Goal: Task Accomplishment & Management: Use online tool/utility

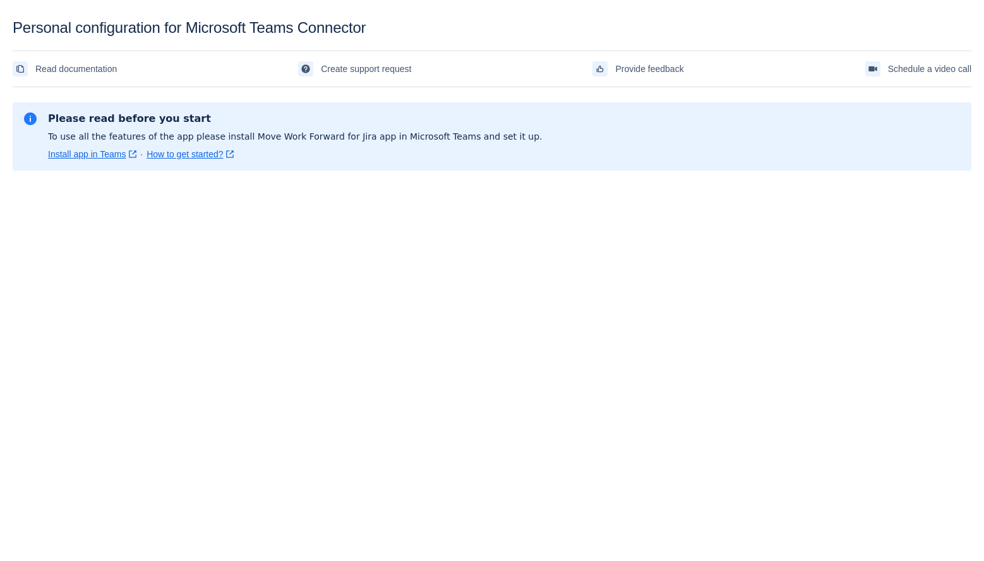
click at [105, 158] on link "Install app in Teams ﻿ , (opens new window)" at bounding box center [92, 154] width 88 height 13
drag, startPoint x: 151, startPoint y: 116, endPoint x: 223, endPoint y: 117, distance: 72.6
click at [215, 117] on h2 "Please read before you start" at bounding box center [295, 118] width 494 height 13
click at [108, 158] on link "Install app in Teams ﻿ , (opens new window)" at bounding box center [92, 154] width 88 height 13
click at [978, 231] on body "Personal configuration for Microsoft Teams Connector Read documentation Create …" at bounding box center [492, 299] width 984 height 561
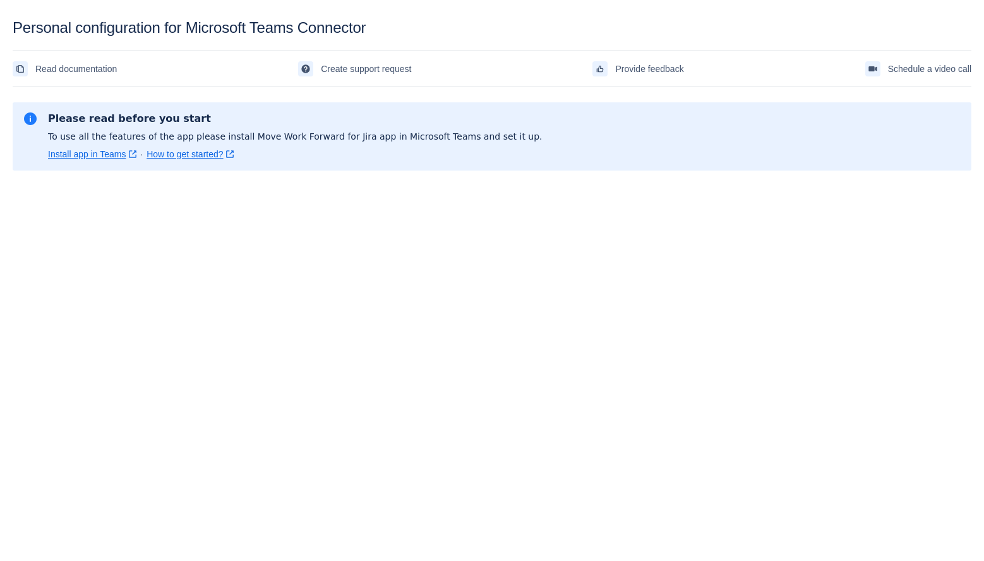
click at [539, 227] on body "Personal configuration for Microsoft Teams Connector Read documentation Create …" at bounding box center [492, 299] width 984 height 561
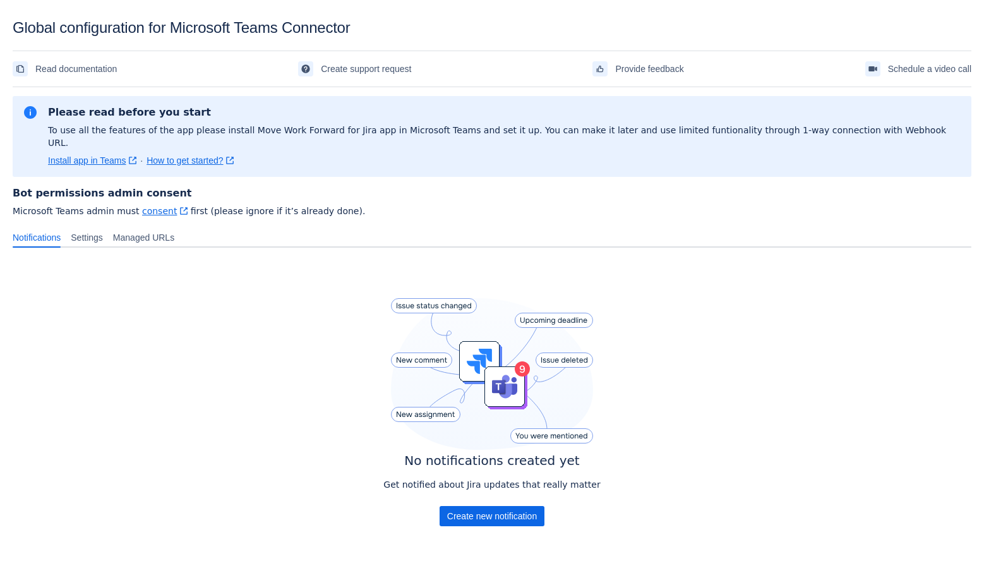
click at [741, 462] on div "No notifications created yet Get notified about Jira updates that really matter…" at bounding box center [492, 415] width 958 height 314
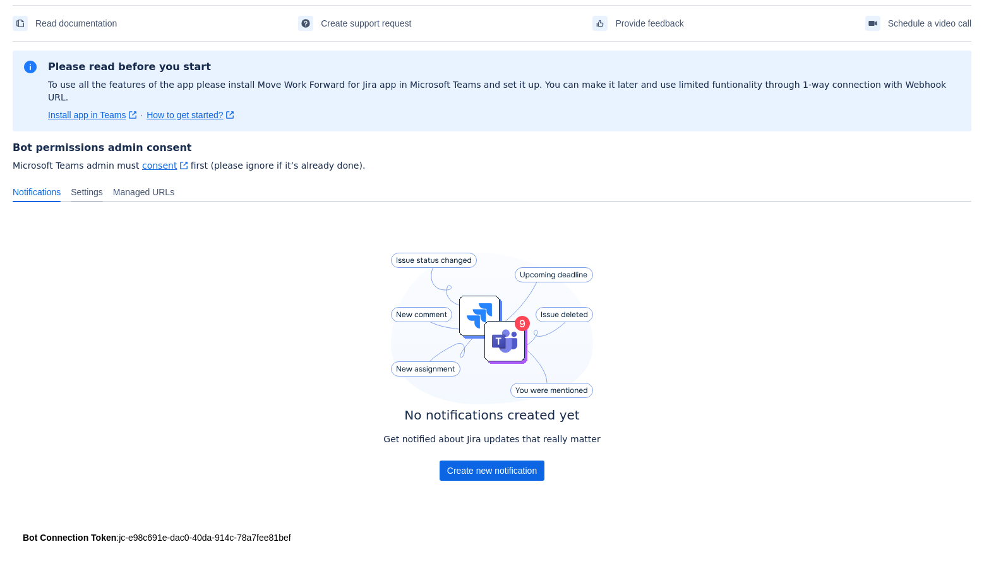
click at [81, 186] on span "Settings" at bounding box center [87, 192] width 32 height 13
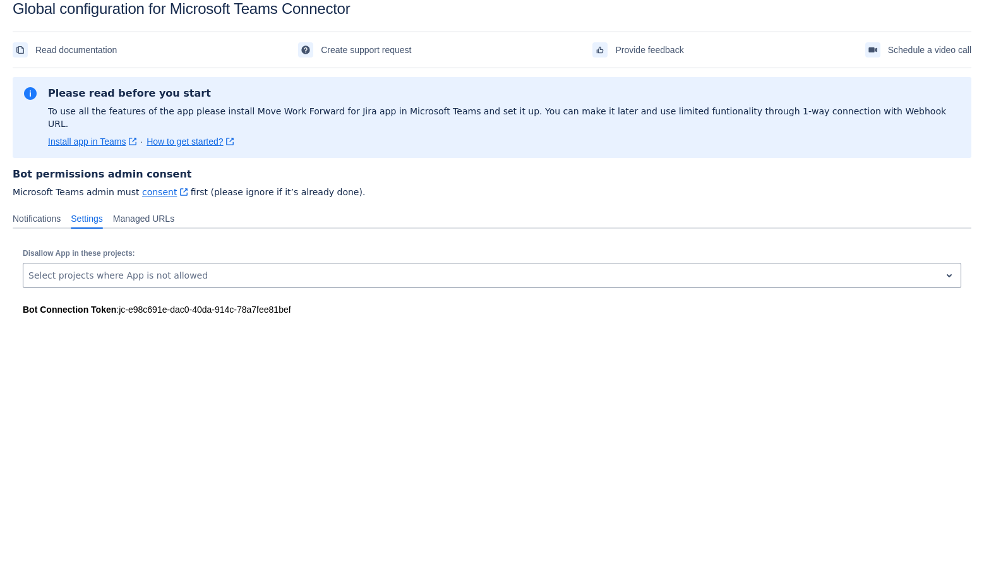
scroll to position [18, 0]
click at [140, 213] on span "Managed URLs" at bounding box center [143, 219] width 61 height 13
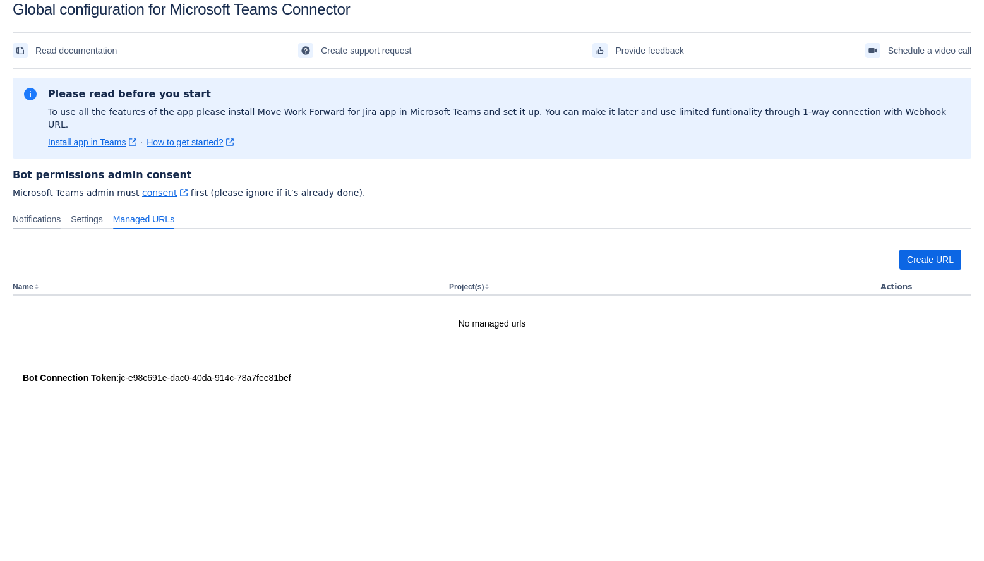
click at [49, 213] on span "Notifications" at bounding box center [37, 219] width 48 height 13
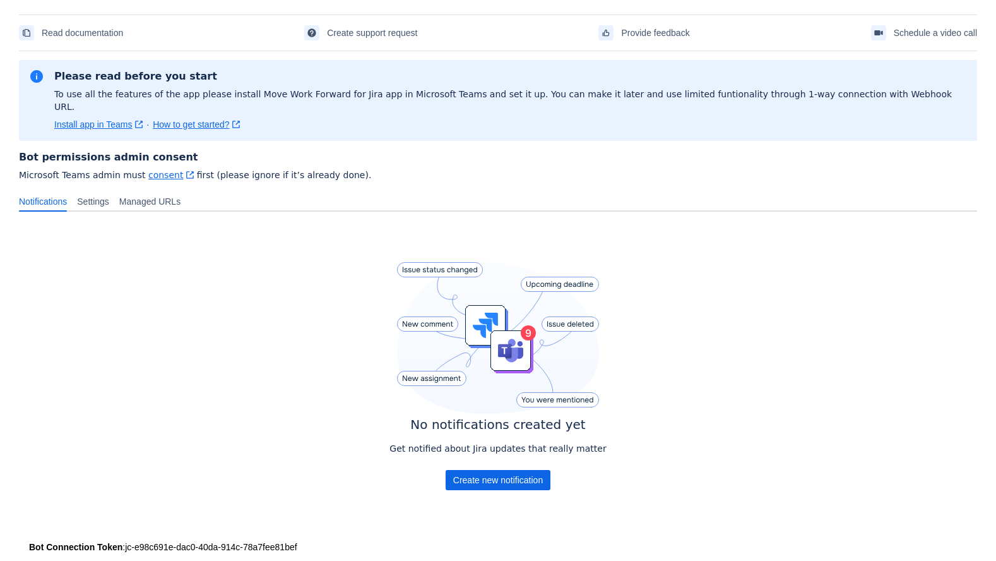
scroll to position [45, 0]
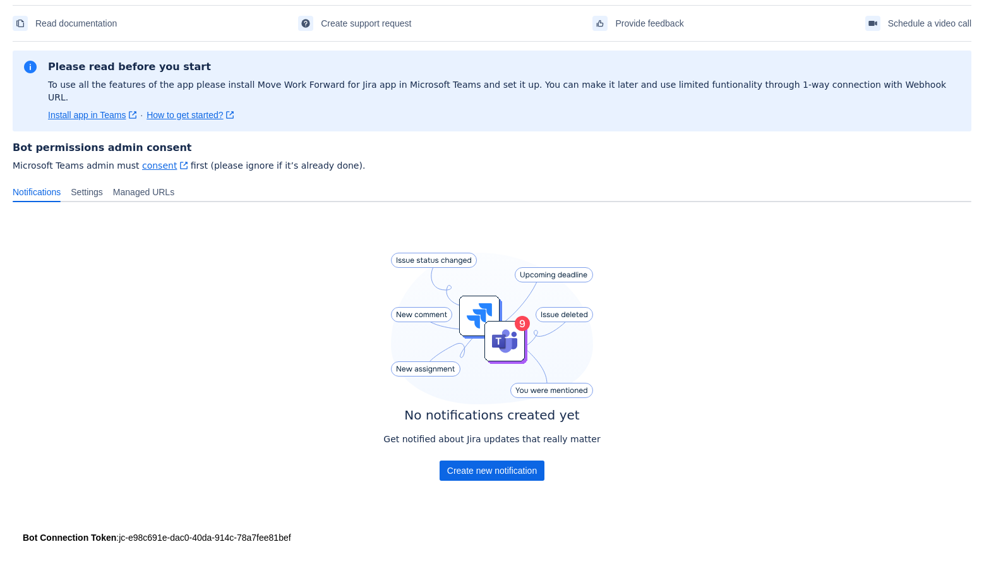
click at [504, 470] on div "No notifications created yet Get notified about Jira updates that really matter…" at bounding box center [491, 369] width 217 height 233
click at [503, 465] on span "Create new notification" at bounding box center [492, 470] width 90 height 20
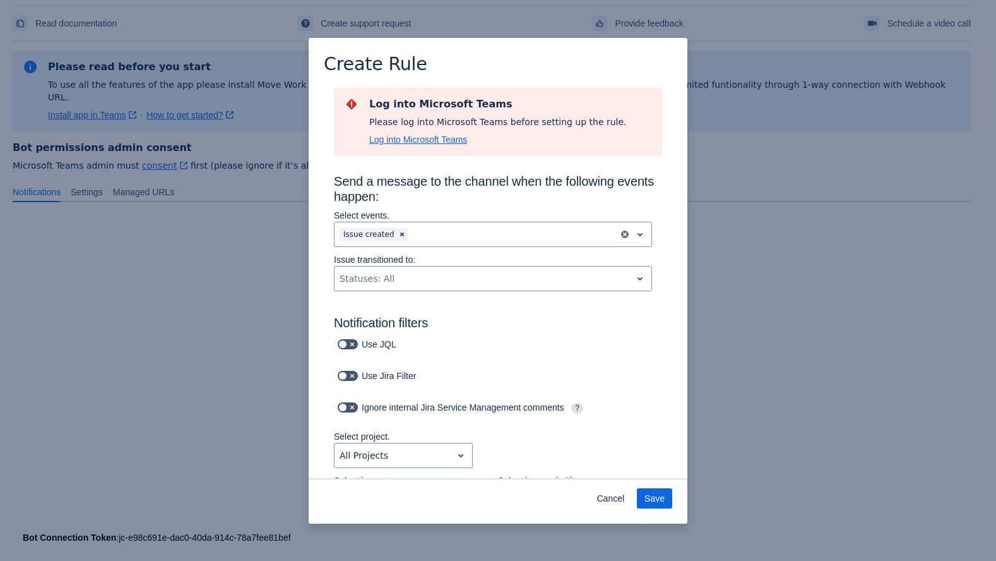
click at [445, 134] on div "Log into Microsoft Teams Please log into Microsoft Teams before setting up the …" at bounding box center [498, 122] width 258 height 48
click at [445, 135] on span "Log into Microsoft Teams" at bounding box center [418, 139] width 98 height 13
click at [621, 499] on span "Cancel" at bounding box center [611, 498] width 28 height 20
